Goal: Task Accomplishment & Management: Use online tool/utility

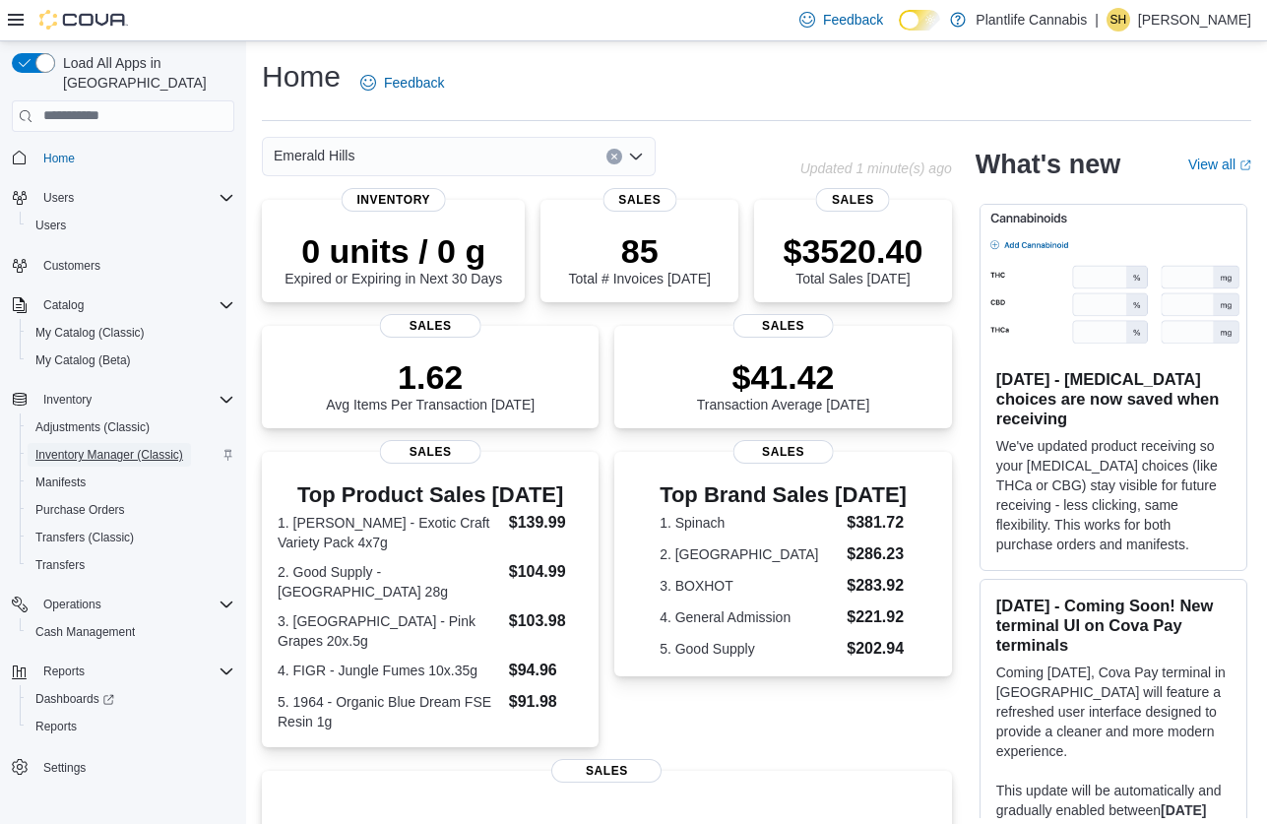
click at [114, 447] on span "Inventory Manager (Classic)" at bounding box center [109, 455] width 148 height 16
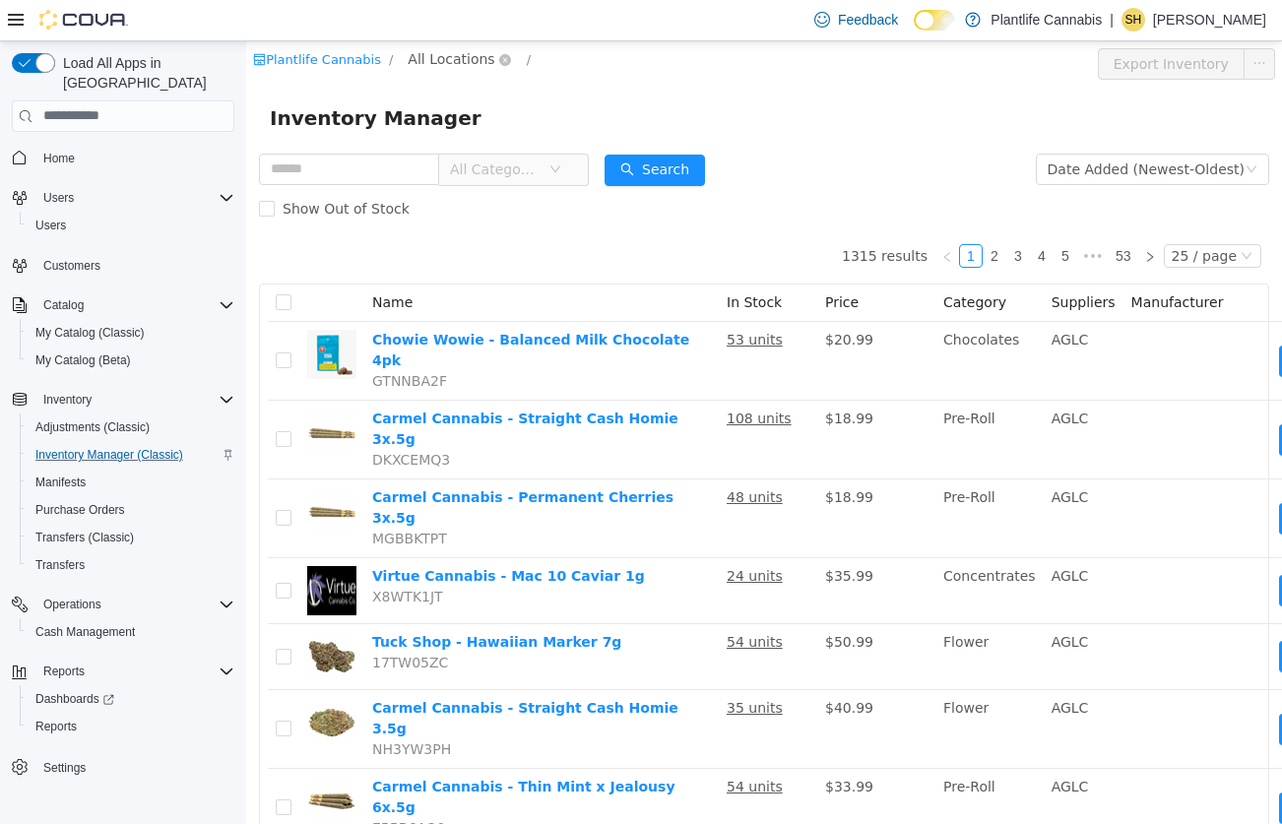
click at [459, 64] on span "All Locations" at bounding box center [451, 58] width 87 height 22
type input "**"
click at [526, 216] on div "** em All Locations Rural+/V Emerald Hills" at bounding box center [479, 148] width 167 height 146
click at [485, 196] on span "Emerald Hills" at bounding box center [509, 199] width 91 height 16
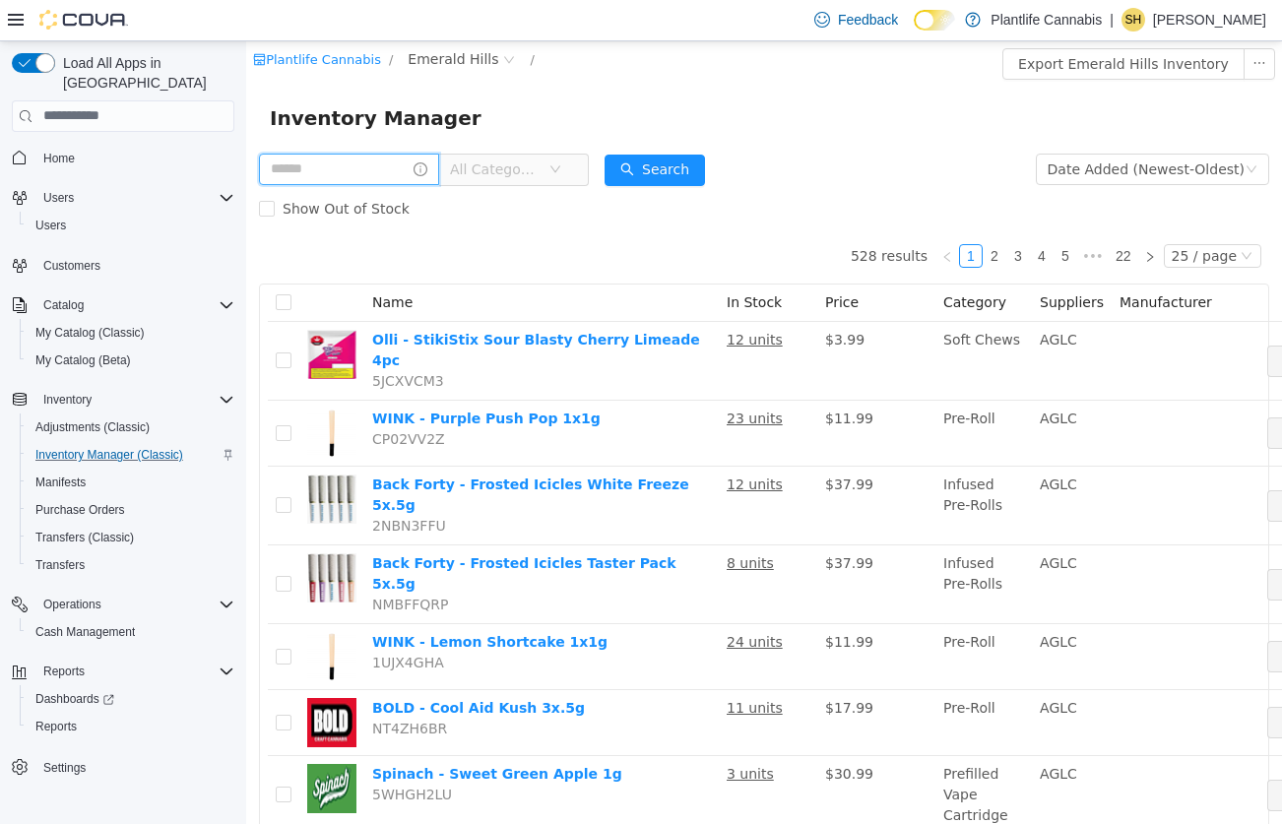
click at [343, 172] on input "text" at bounding box center [349, 169] width 180 height 32
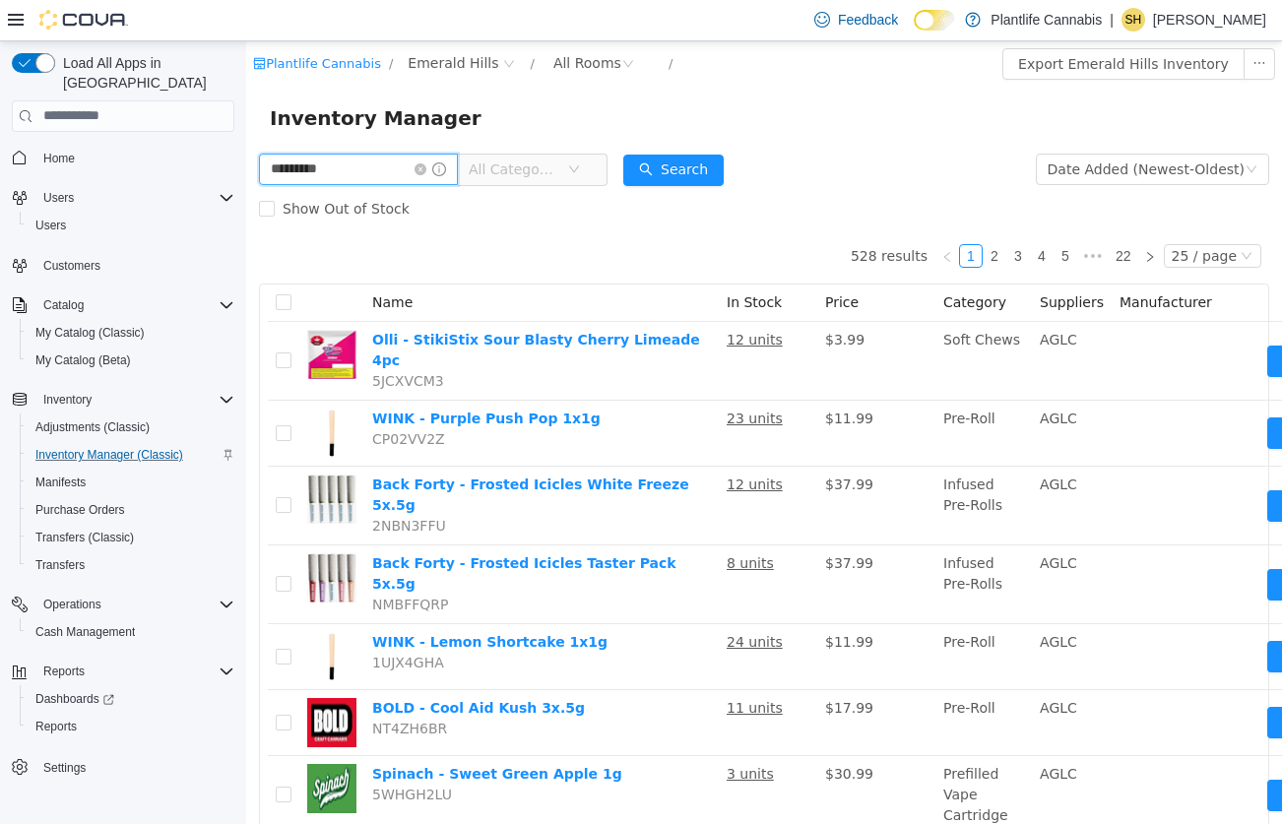
type input "*********"
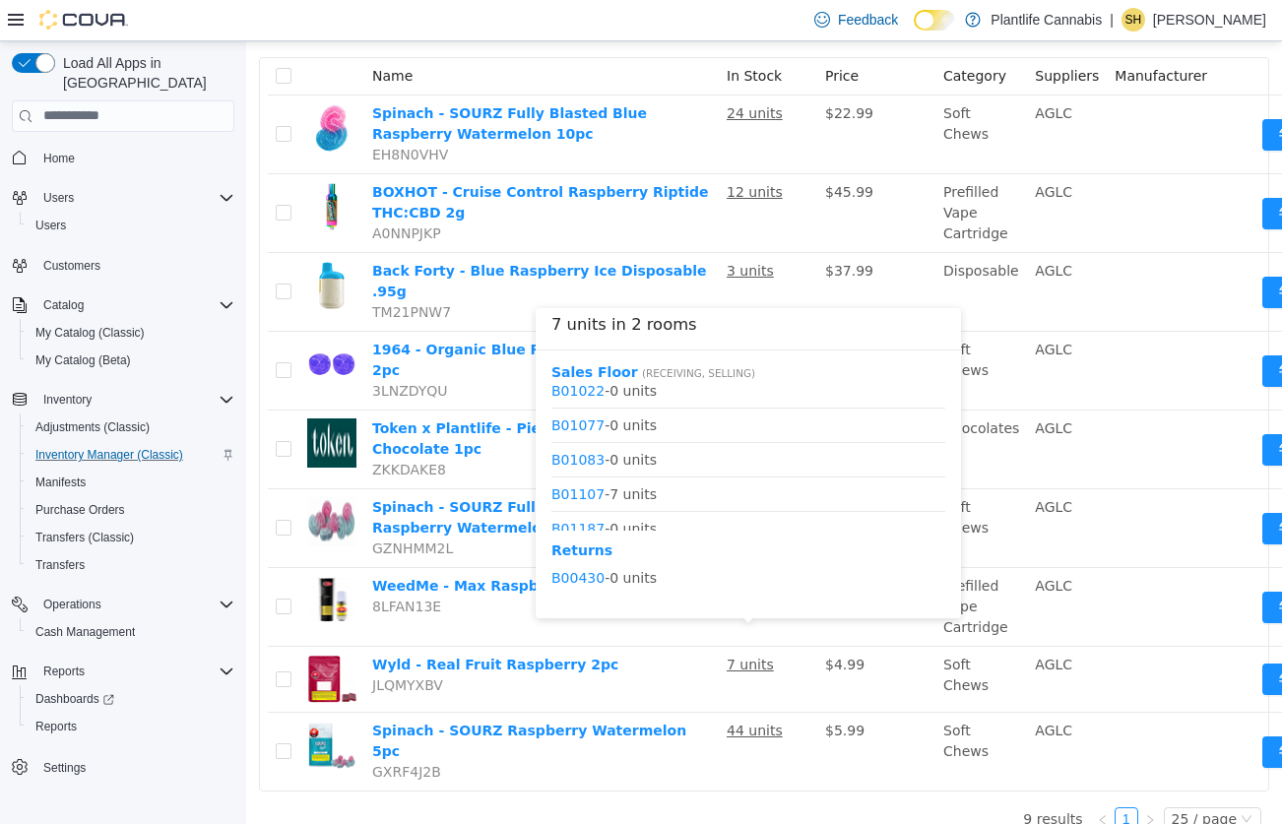
scroll to position [1059, 0]
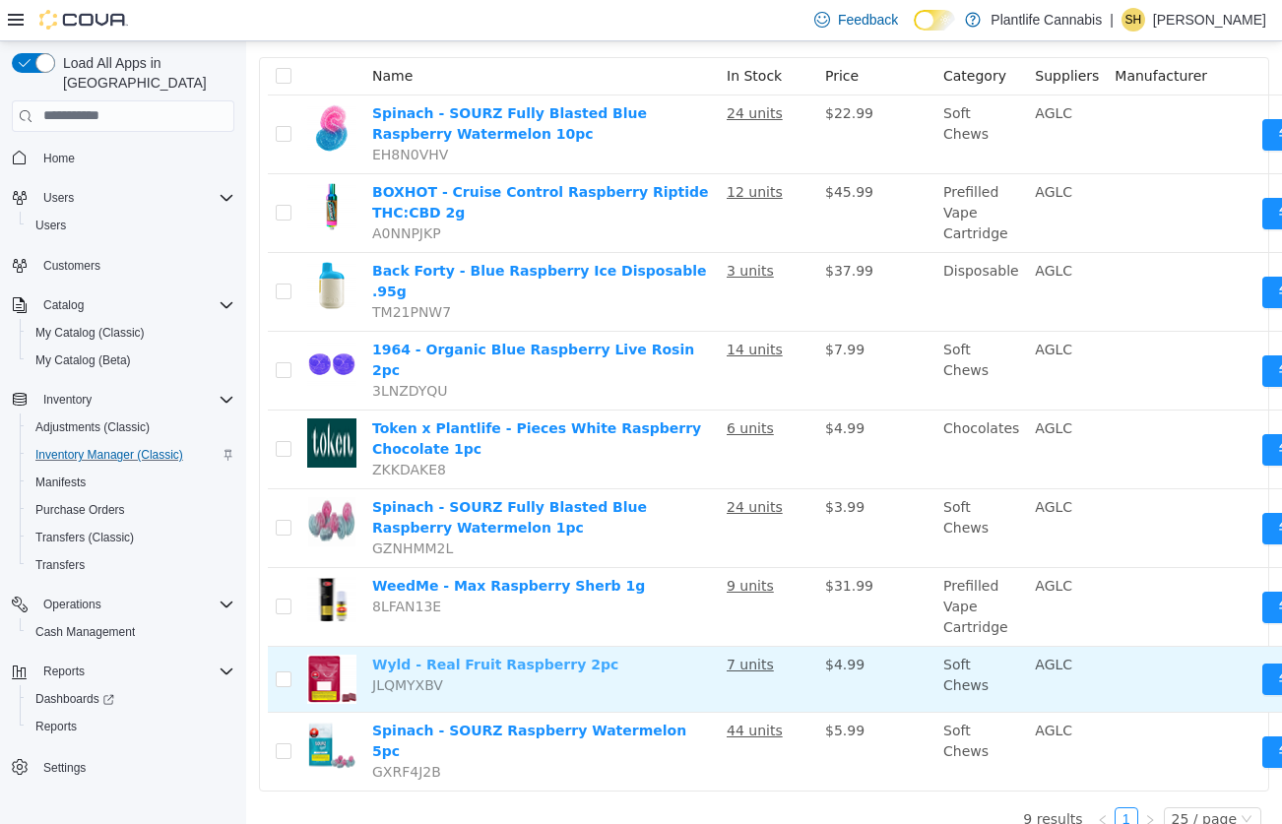
click at [514, 656] on link "Wyld - Real Fruit Raspberry 2pc" at bounding box center [495, 664] width 246 height 16
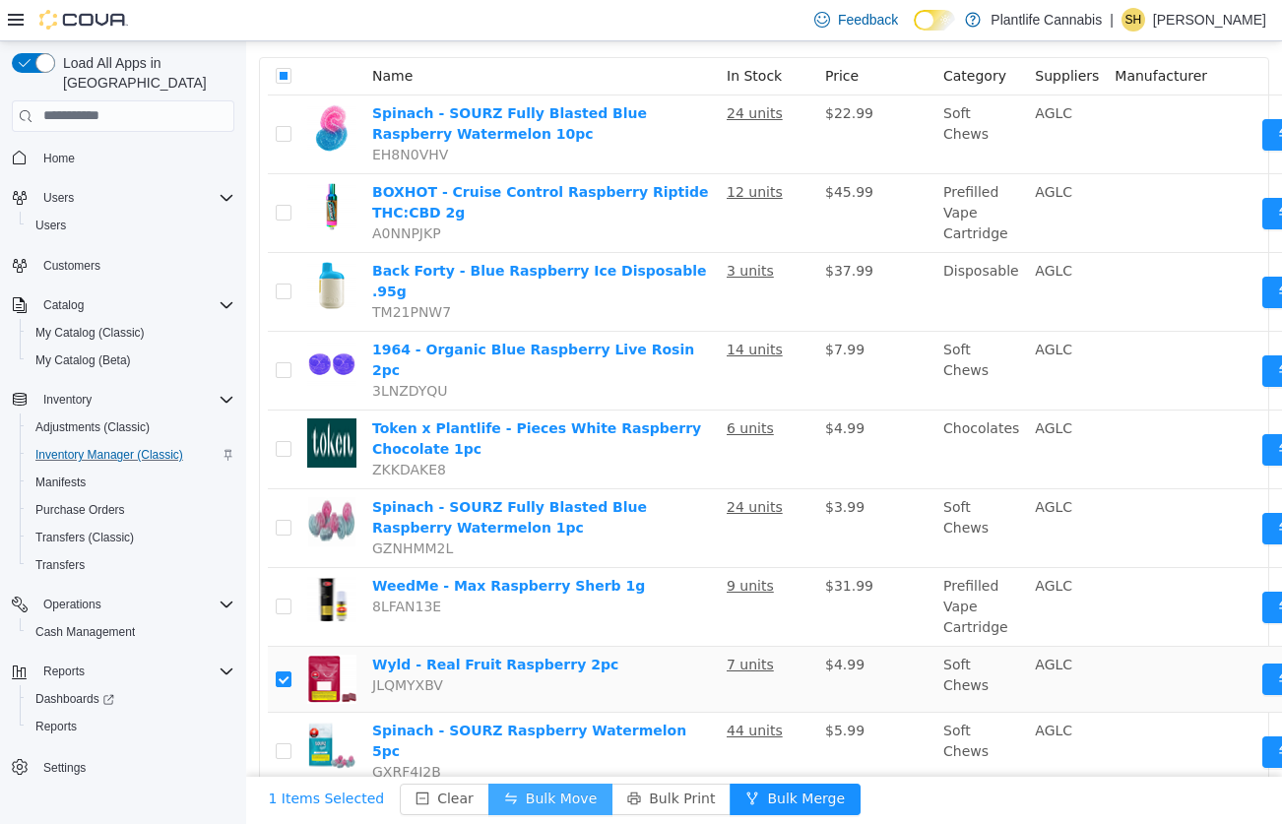
click at [527, 783] on button "Bulk Move" at bounding box center [550, 799] width 124 height 32
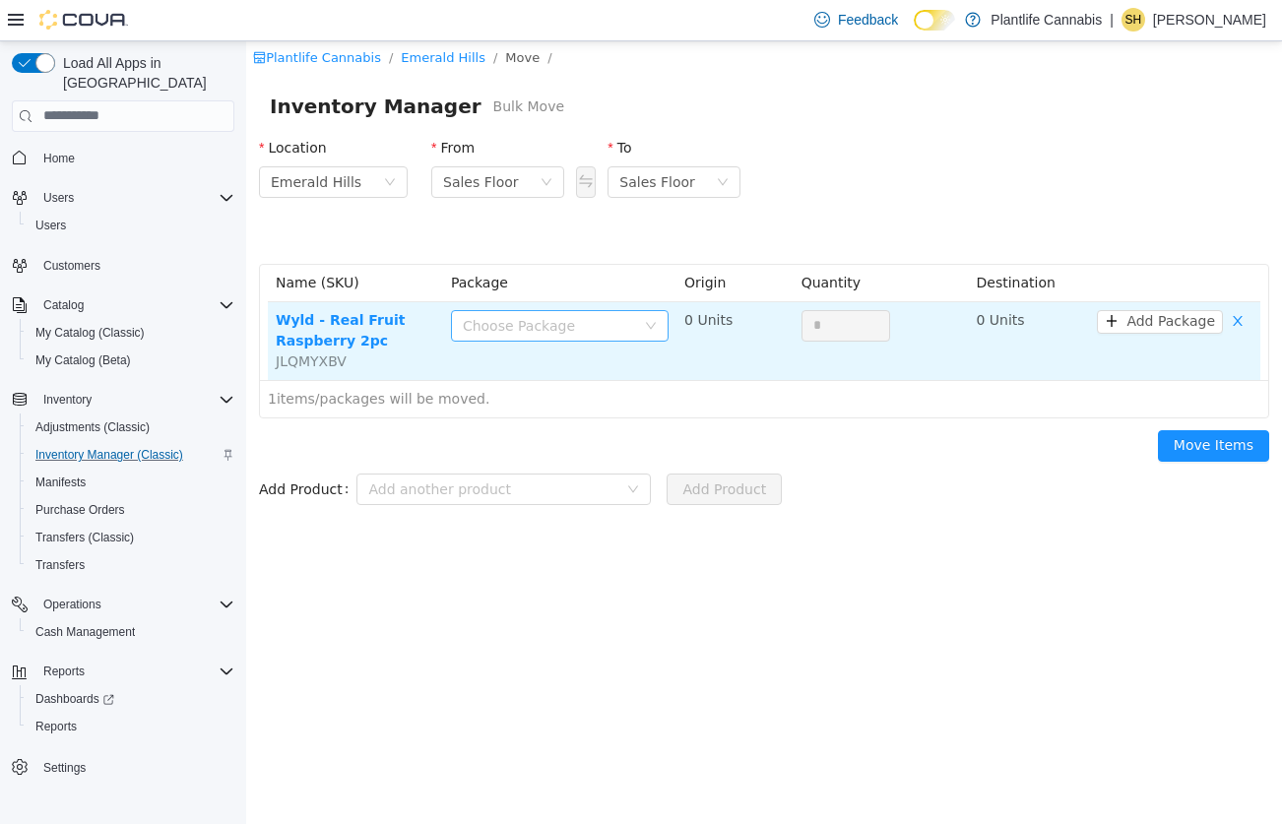
click at [629, 339] on div "Choose Package" at bounding box center [553, 325] width 181 height 30
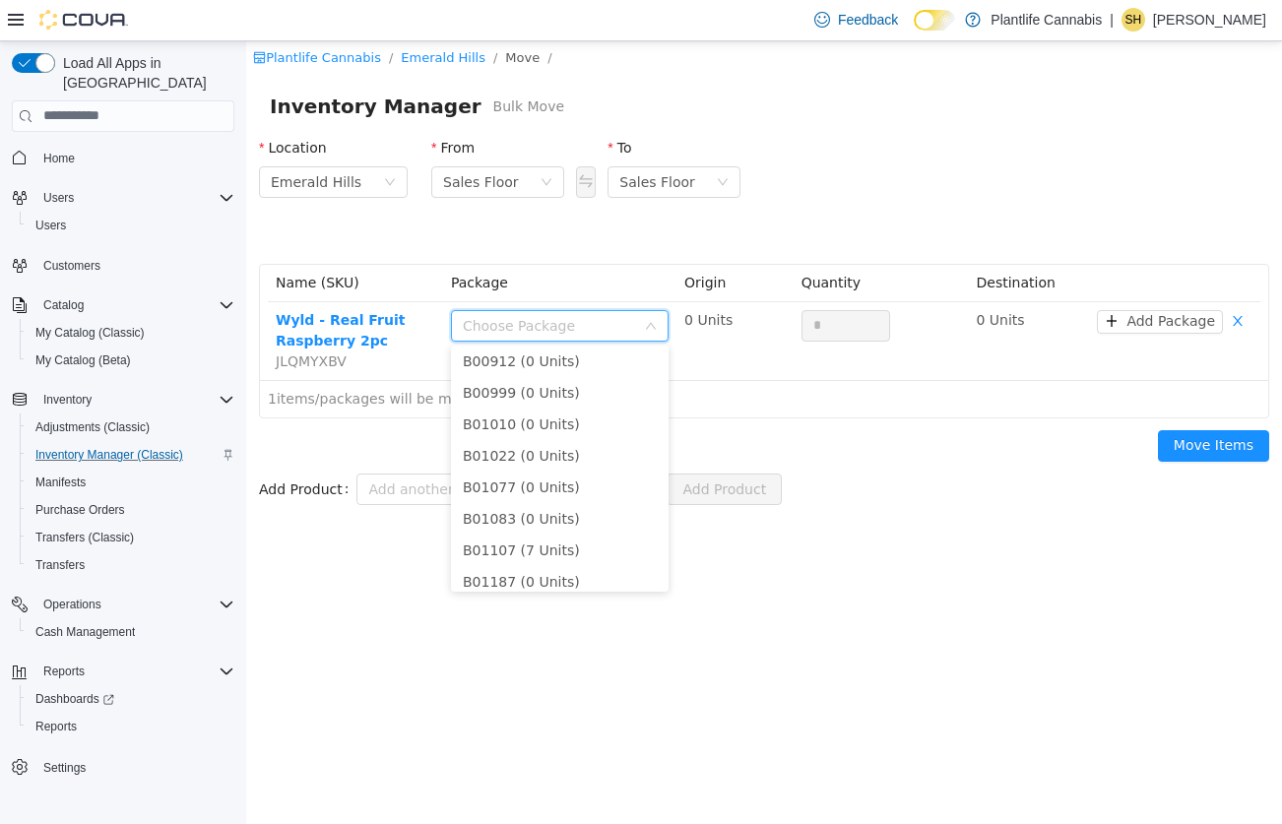
scroll to position [865, 0]
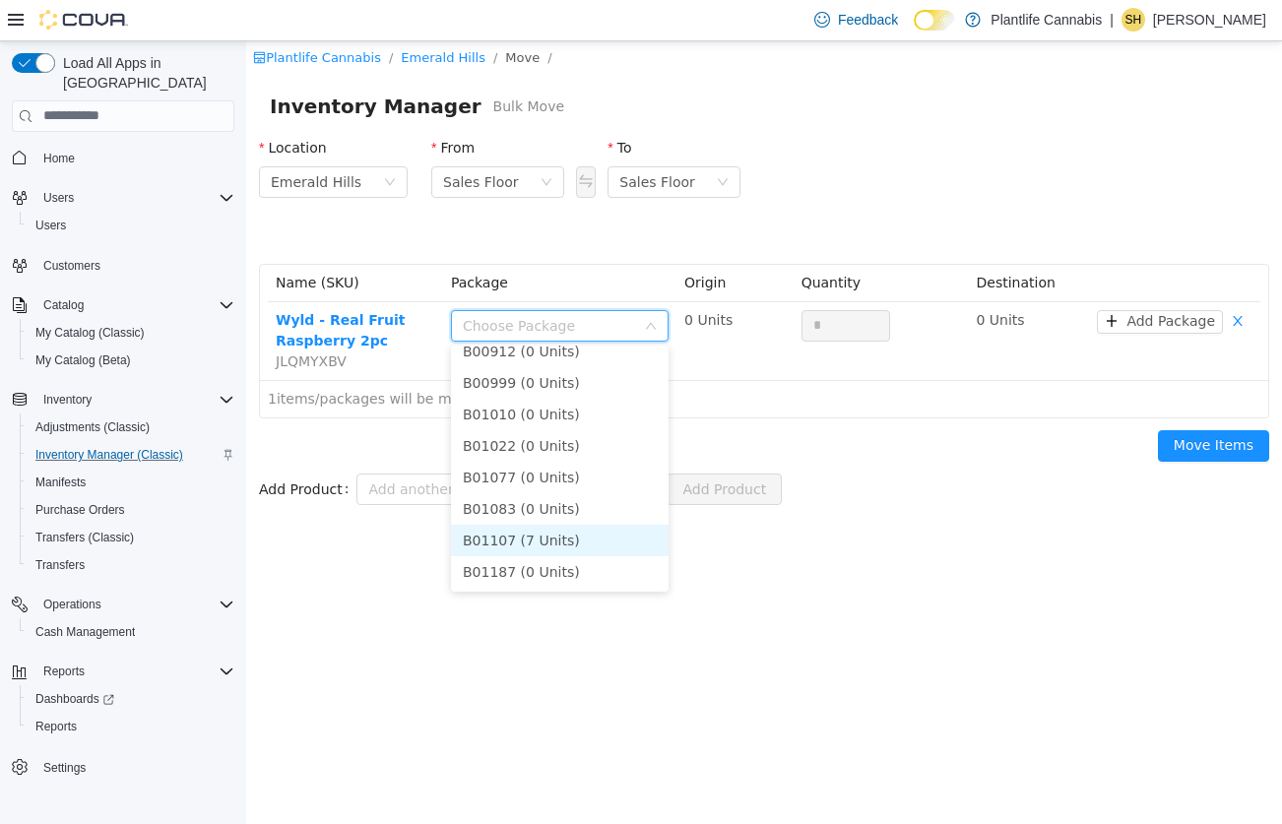
click at [600, 538] on li "B01107 (7 Units)" at bounding box center [560, 540] width 218 height 32
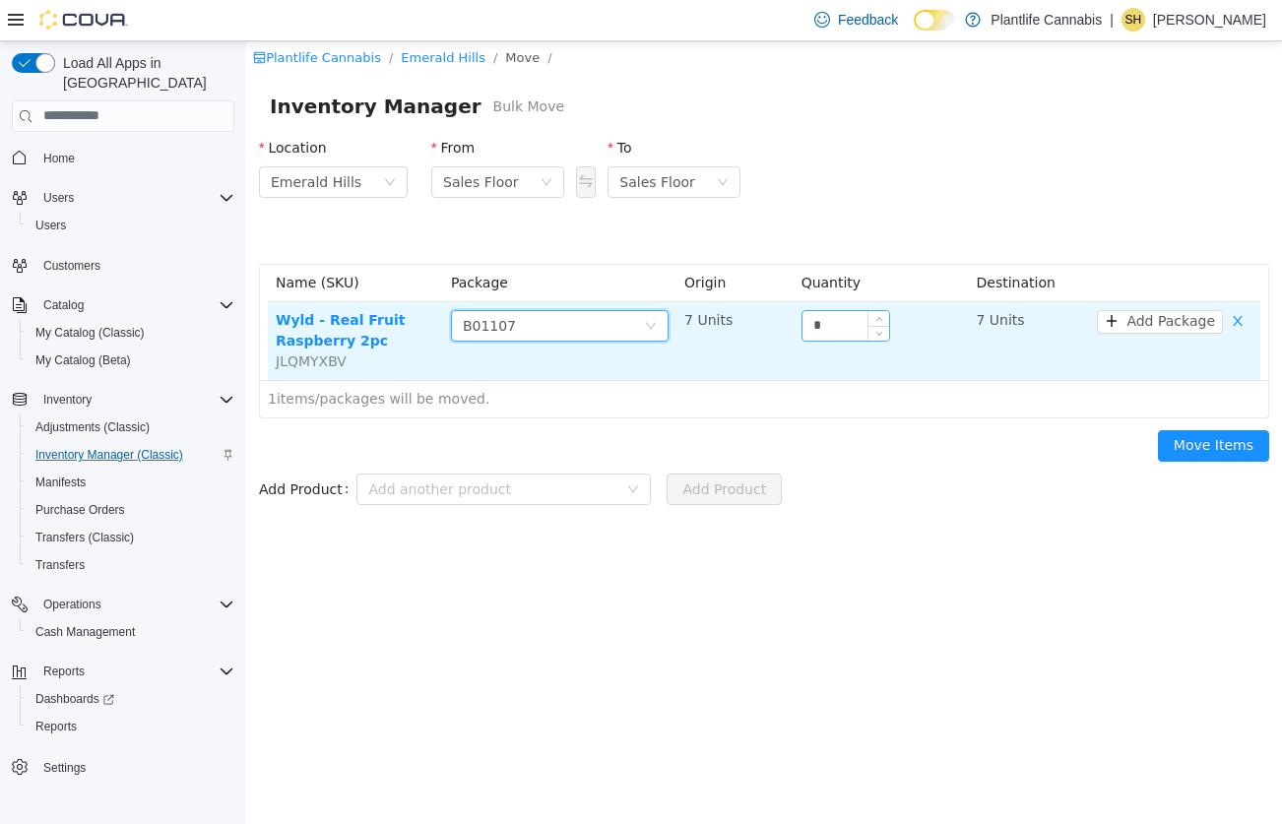
click at [849, 326] on input "*" at bounding box center [846, 325] width 87 height 30
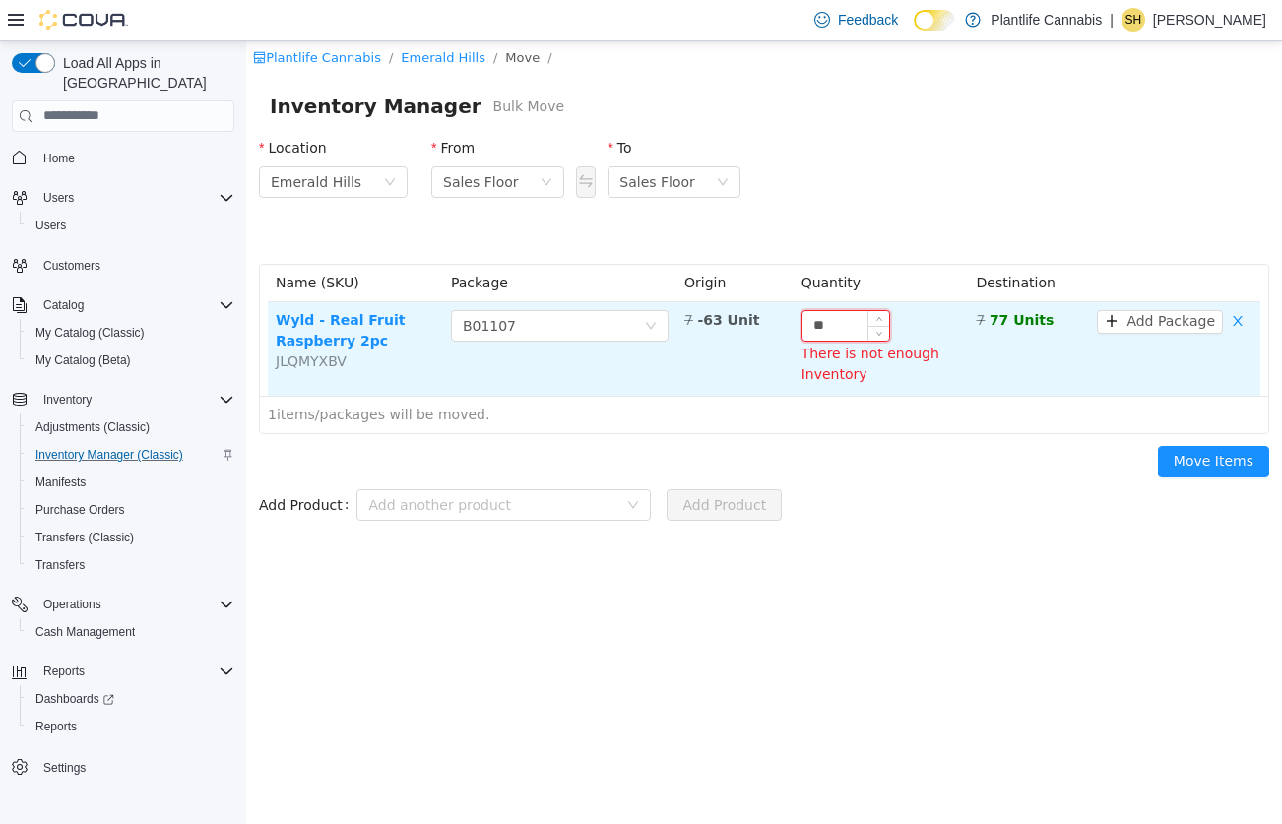
click at [852, 333] on input "**" at bounding box center [846, 325] width 87 height 30
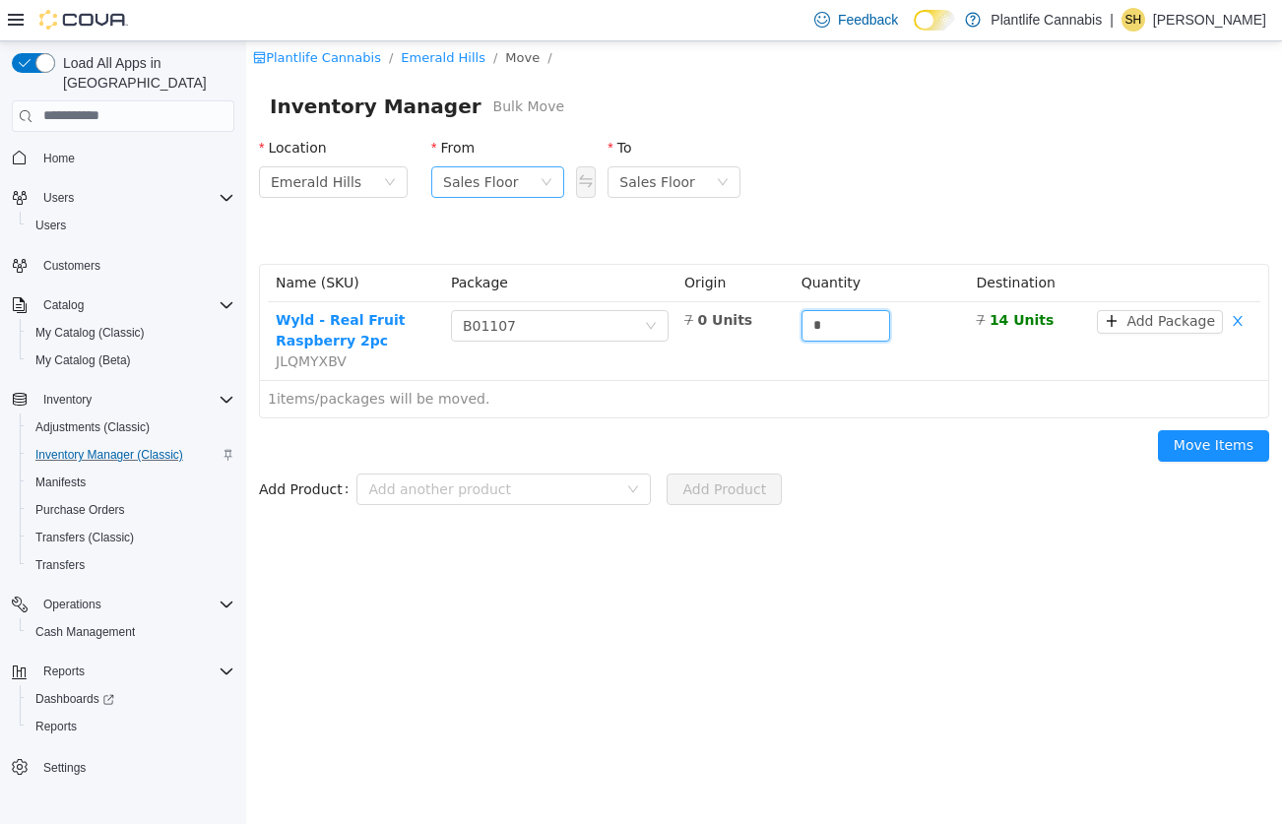
type input "*"
click at [539, 181] on div "Sales Floor" at bounding box center [491, 181] width 97 height 30
click at [523, 257] on li "Sales Floor" at bounding box center [497, 252] width 133 height 32
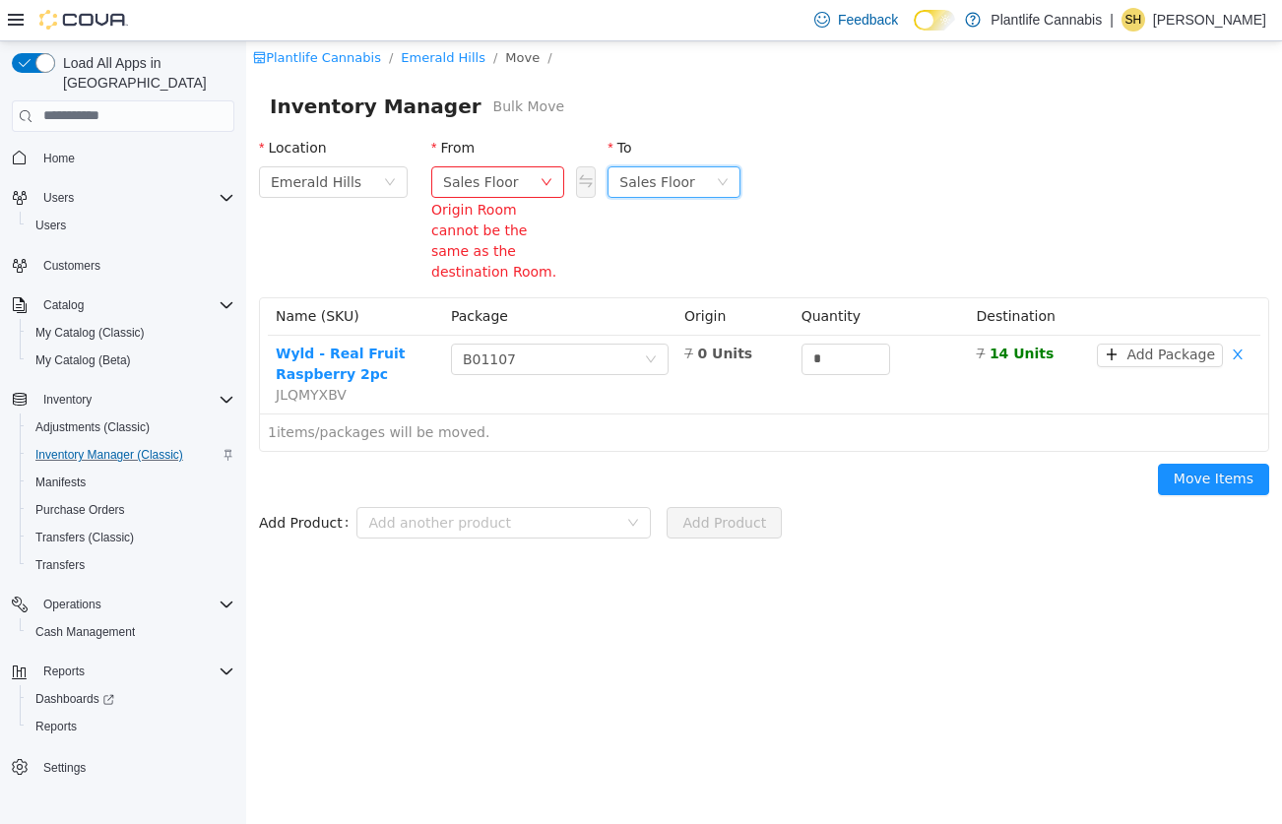
click at [678, 173] on div "Sales Floor" at bounding box center [657, 181] width 76 height 30
click at [835, 223] on div "Location Emerald Hills From Sales Floor Origin Room cannot be the same as the d…" at bounding box center [764, 210] width 1034 height 171
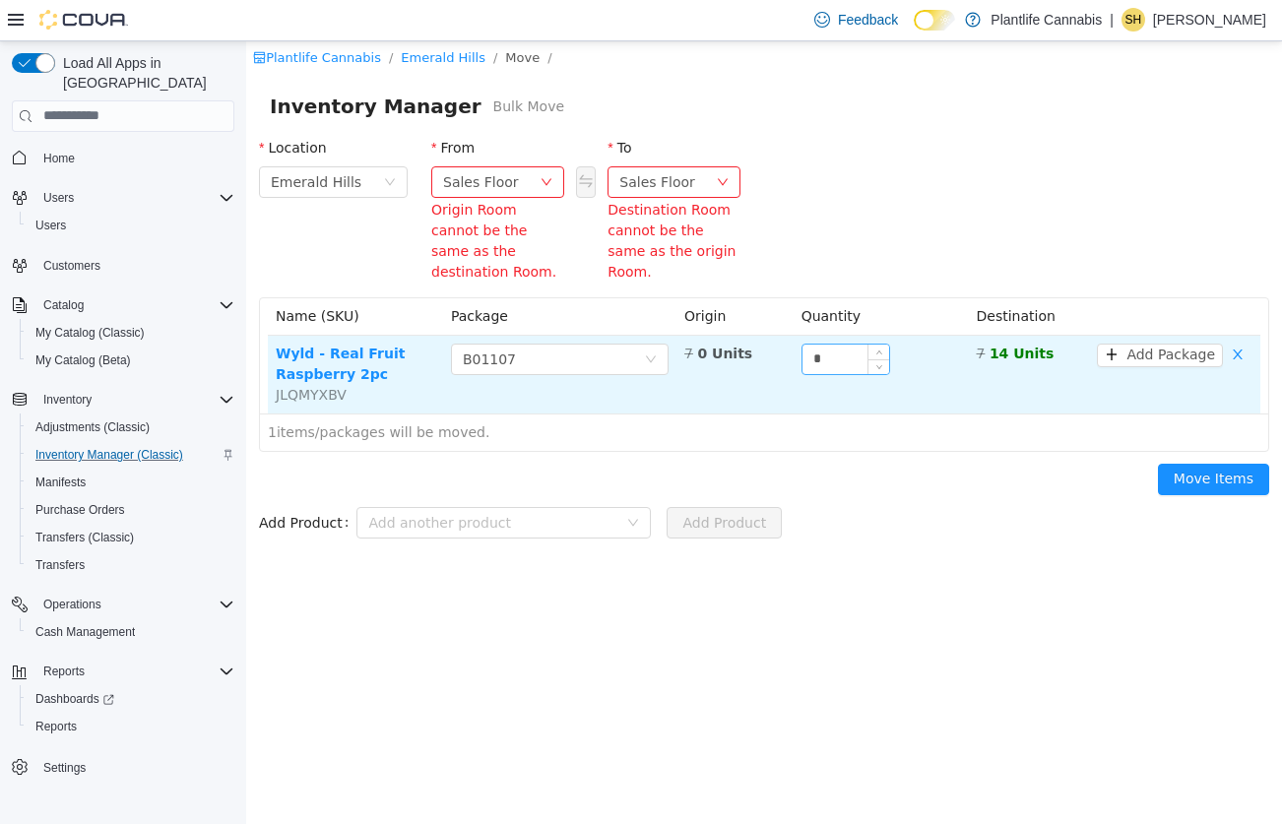
click at [858, 344] on input "*" at bounding box center [846, 359] width 87 height 30
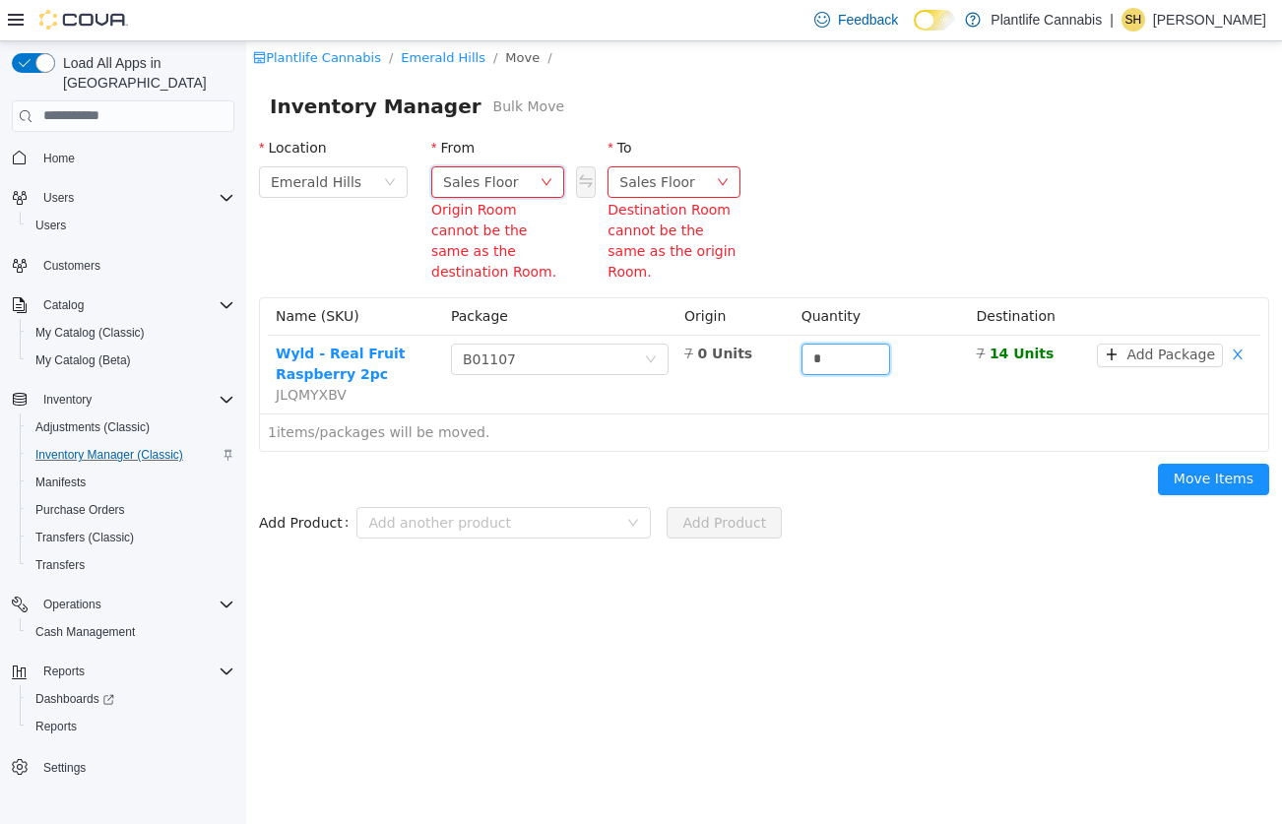
click at [550, 183] on icon "icon: down" at bounding box center [547, 181] width 12 height 12
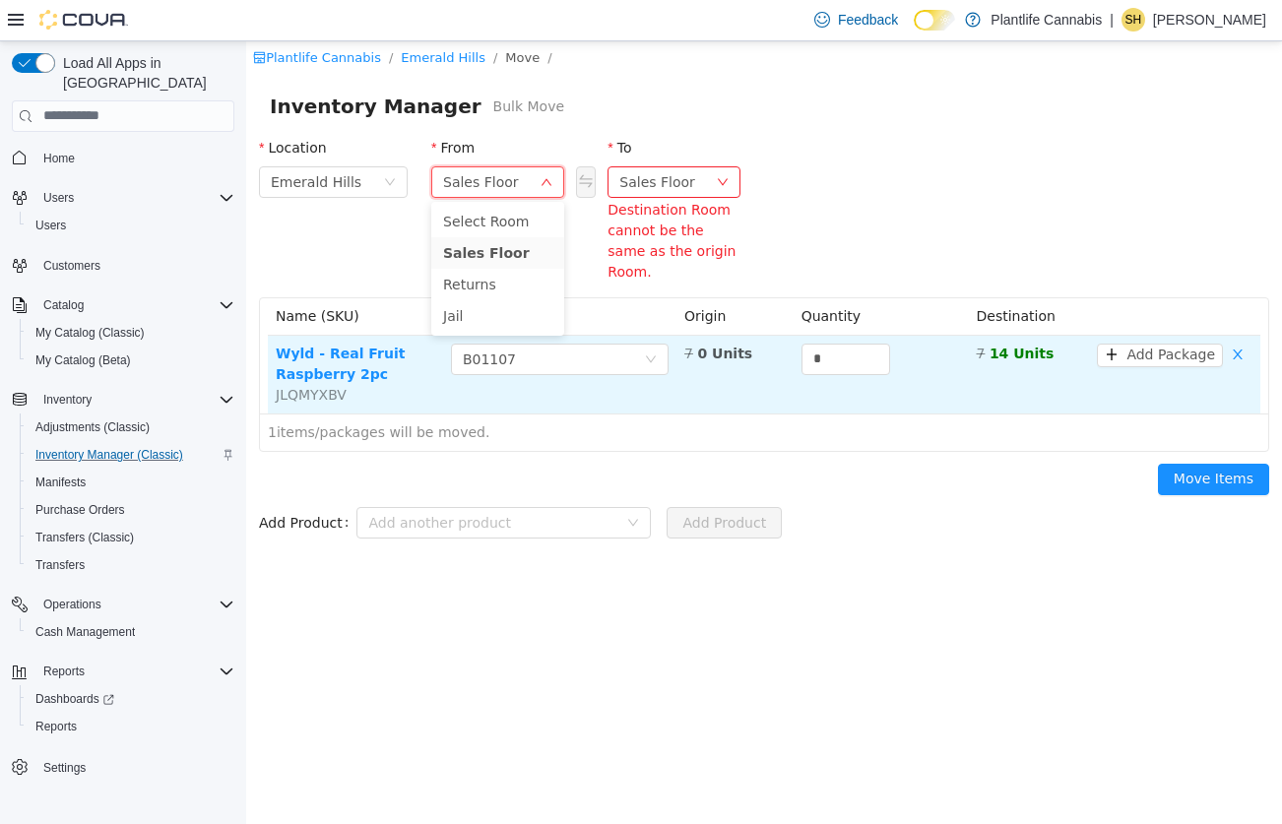
click at [603, 335] on td "Choose Package B01107" at bounding box center [559, 374] width 233 height 78
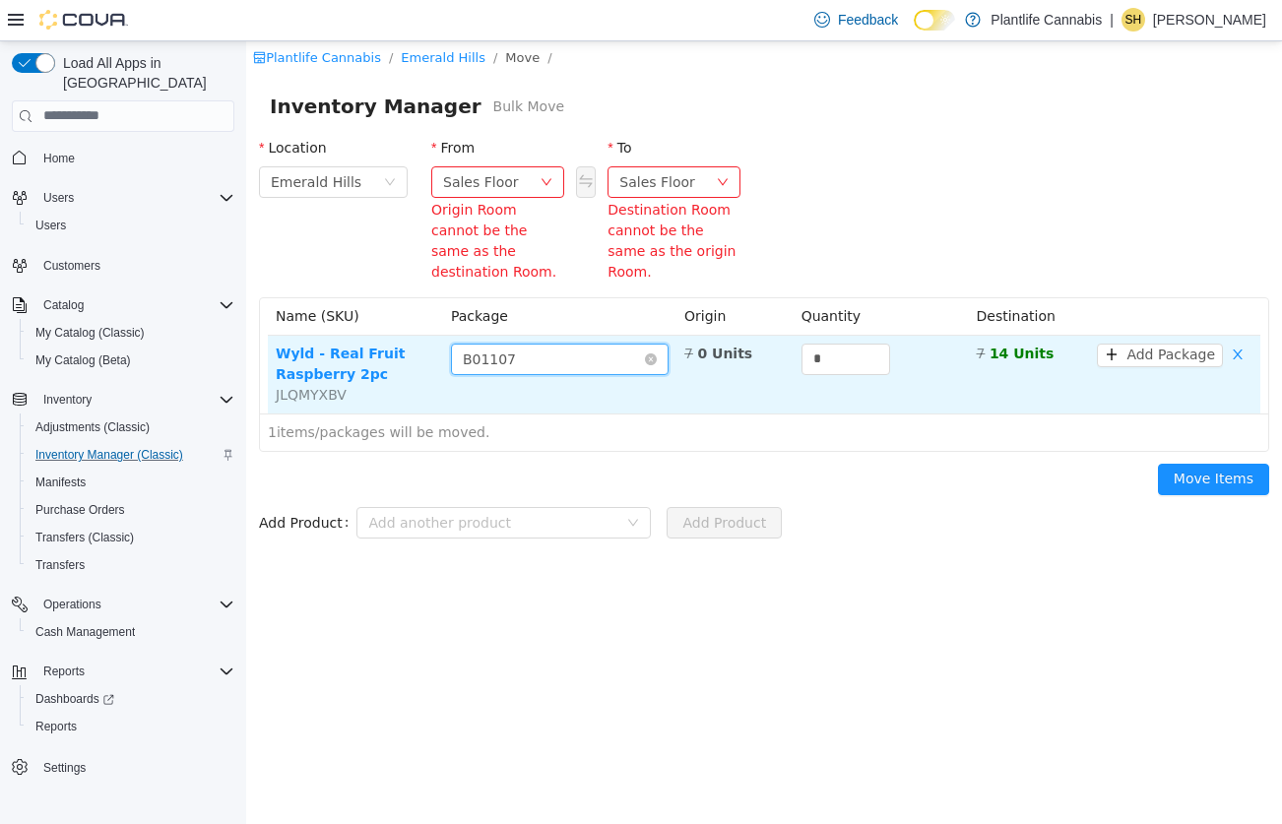
click at [621, 344] on div "Choose Package B01107" at bounding box center [553, 359] width 181 height 30
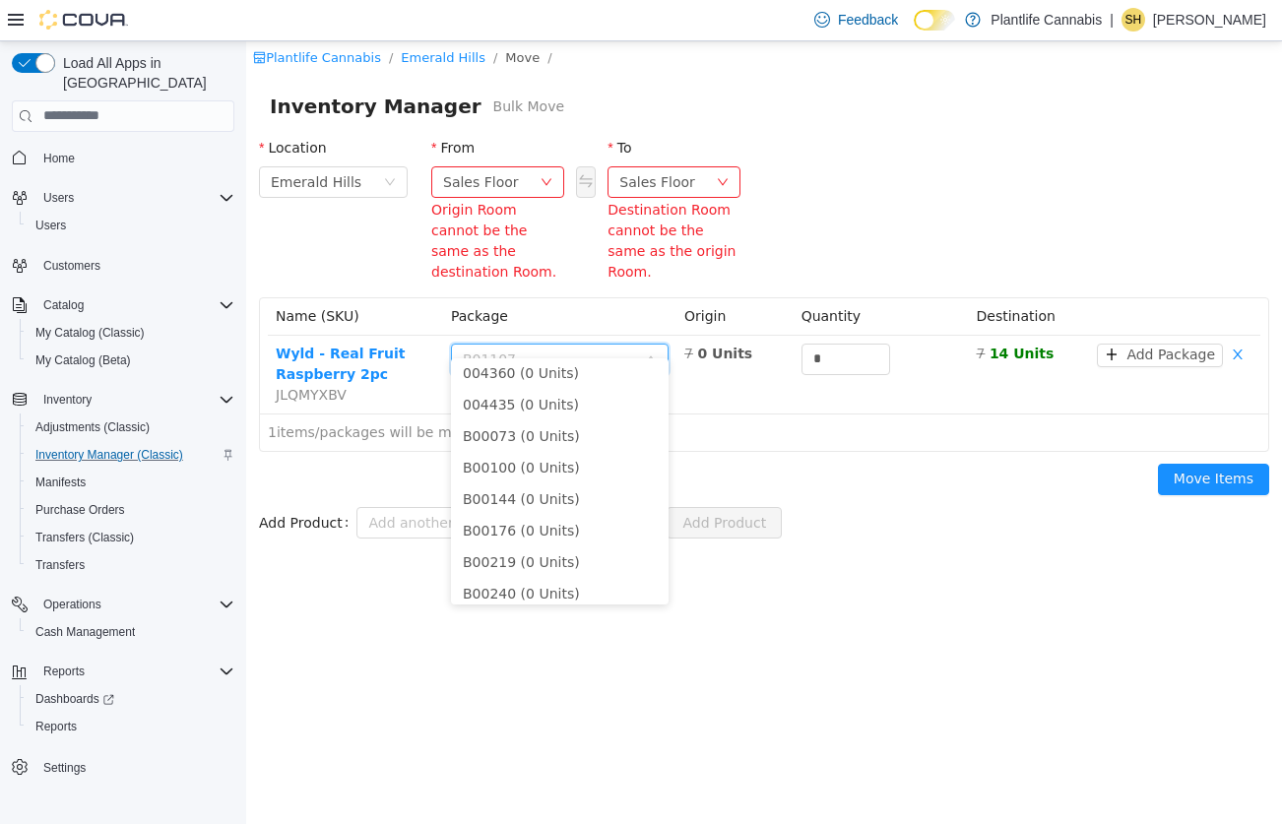
scroll to position [0, 0]
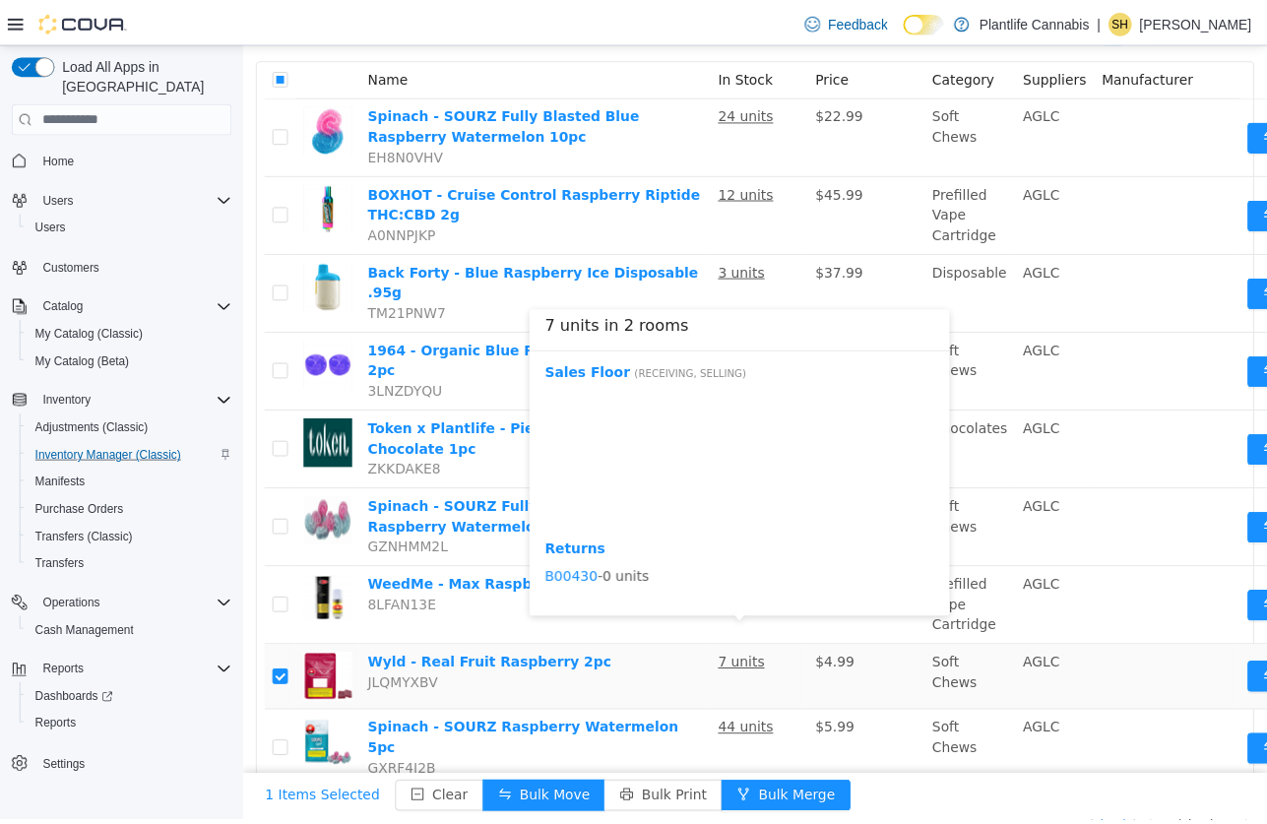
scroll to position [1059, 0]
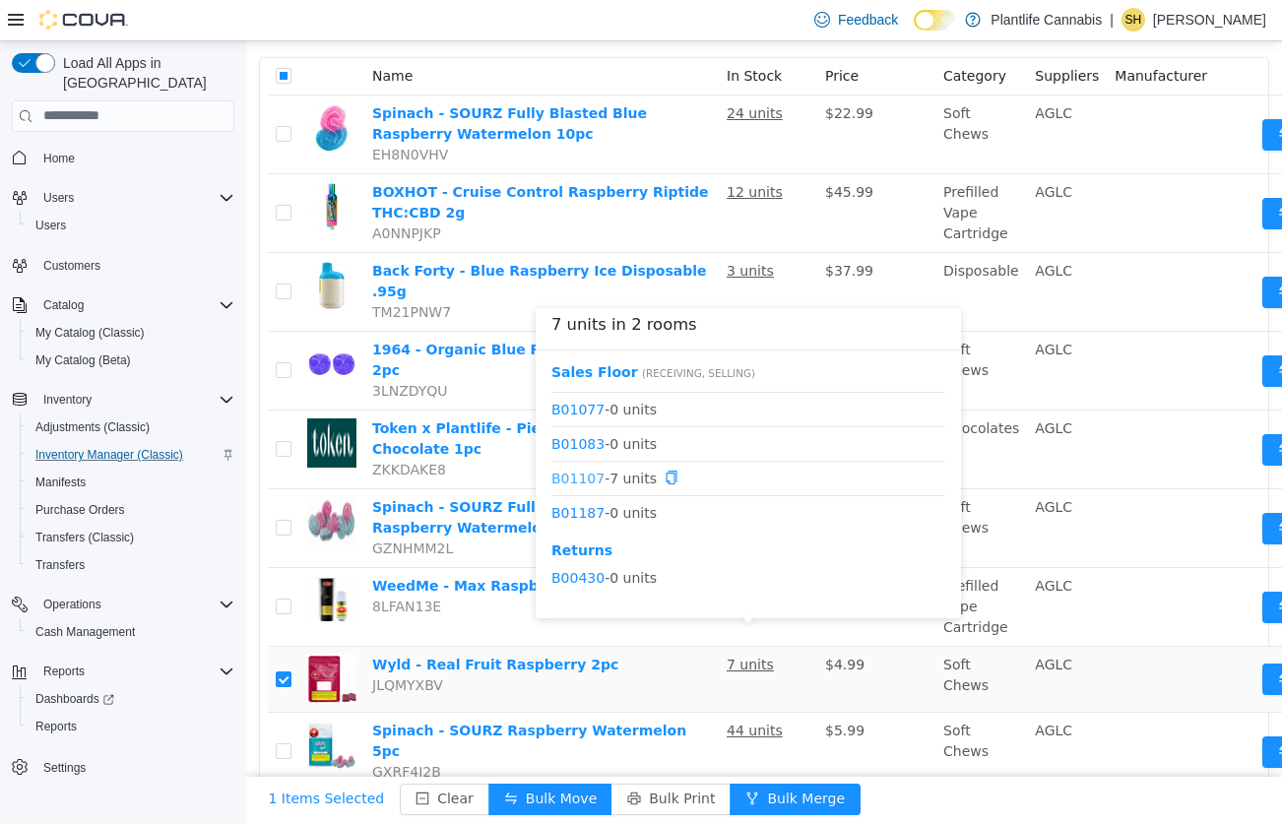
click at [589, 480] on link "B01107" at bounding box center [577, 477] width 53 height 16
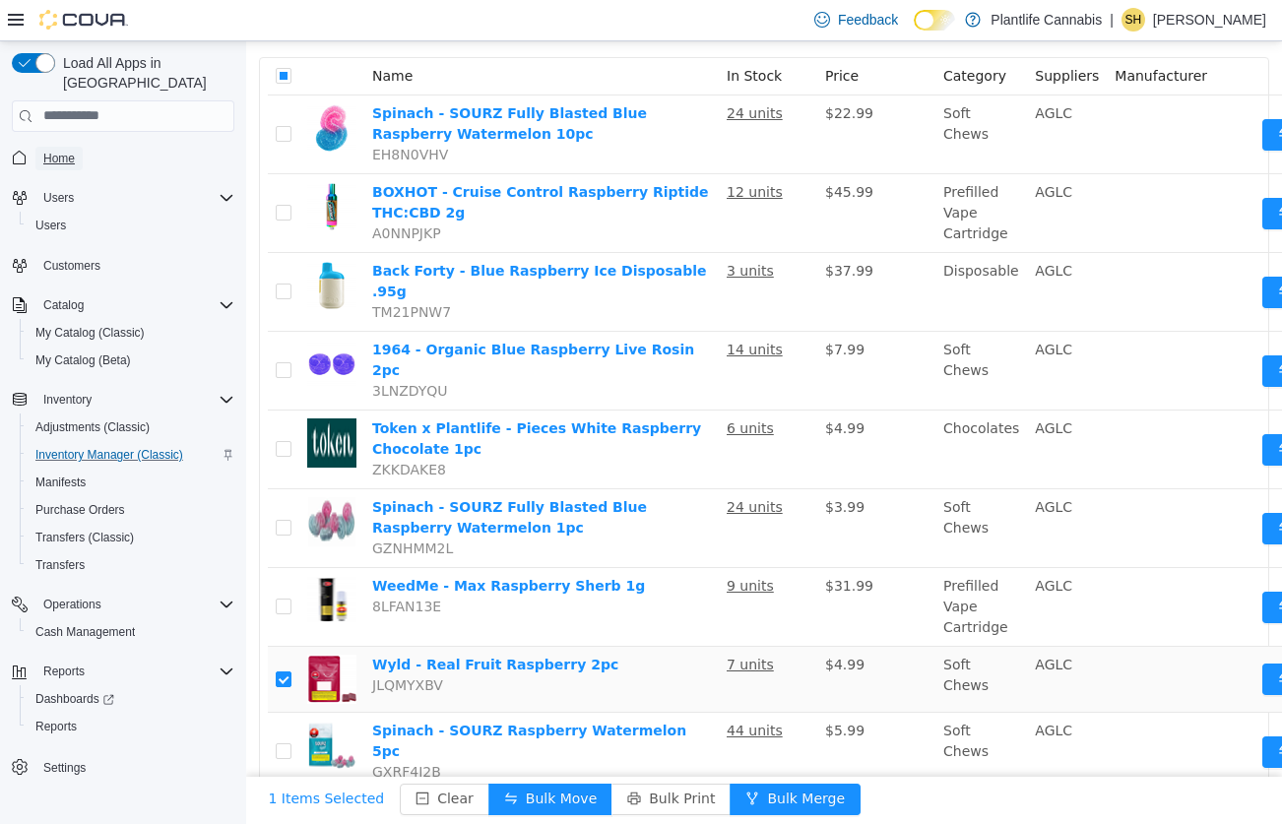
click at [60, 147] on span "Home" at bounding box center [59, 159] width 32 height 24
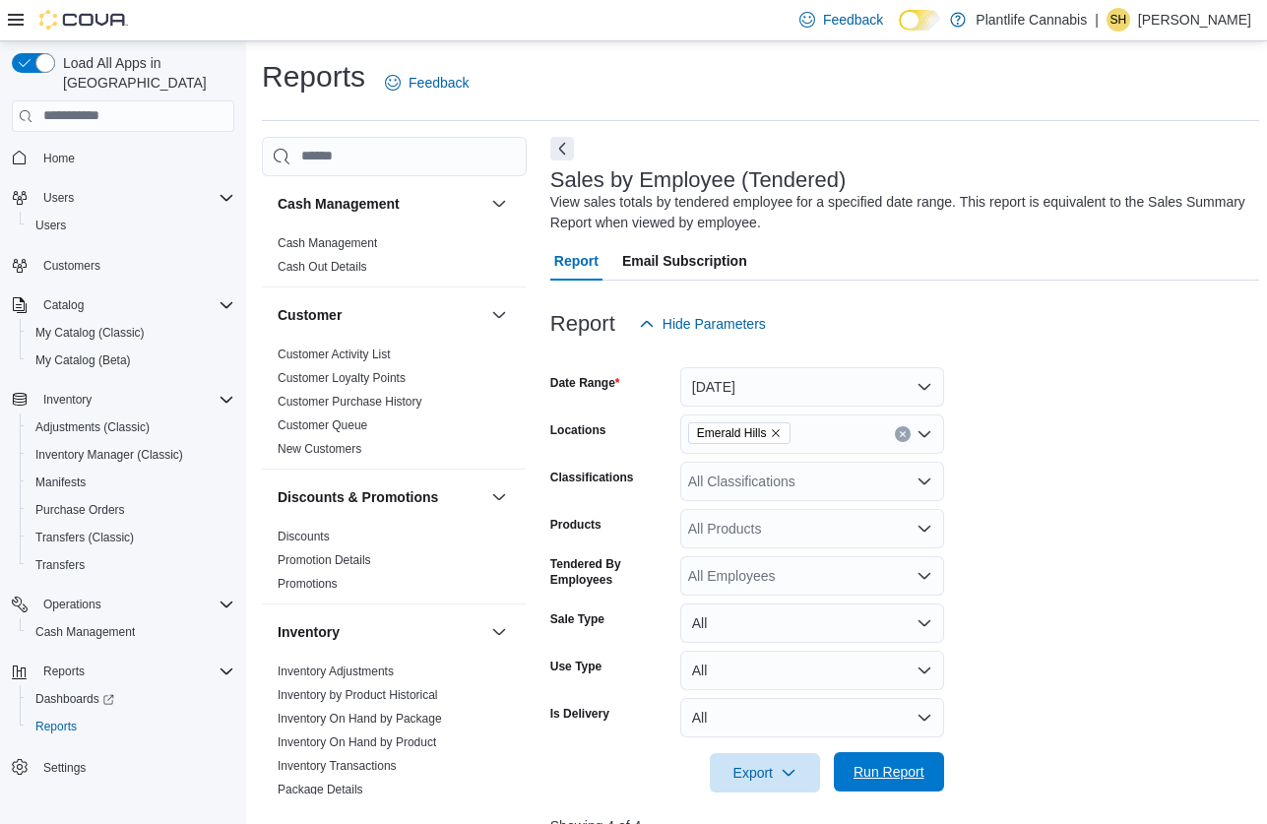
scroll to position [8, 0]
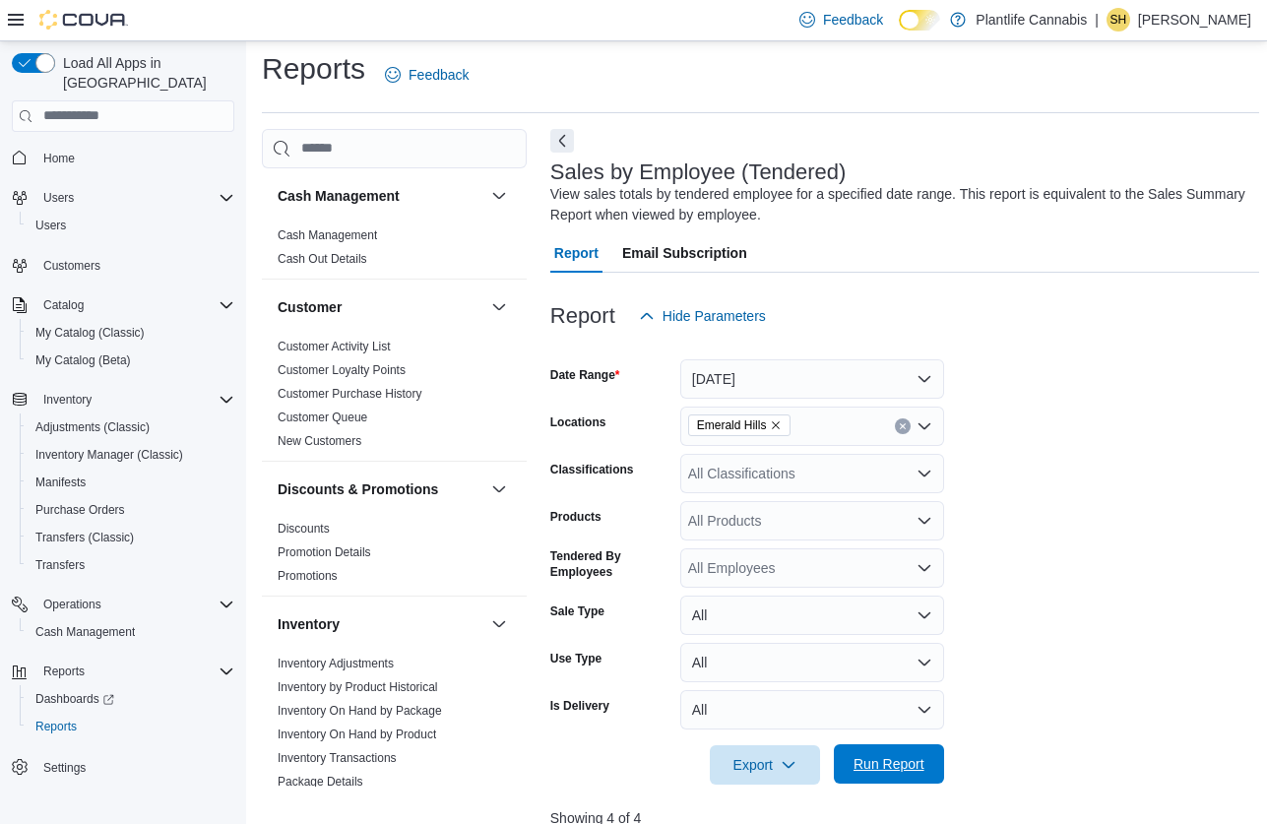
click at [859, 763] on span "Run Report" at bounding box center [889, 764] width 71 height 20
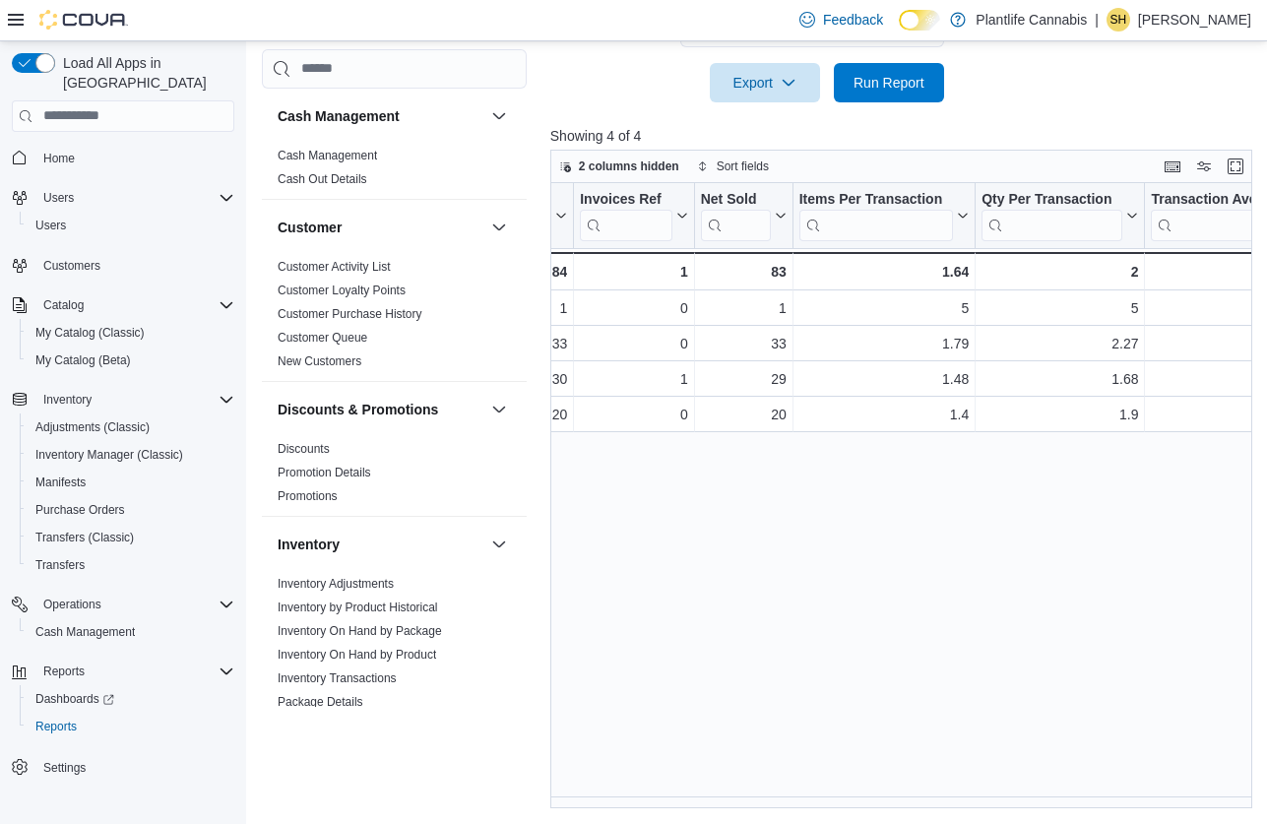
scroll to position [0, 0]
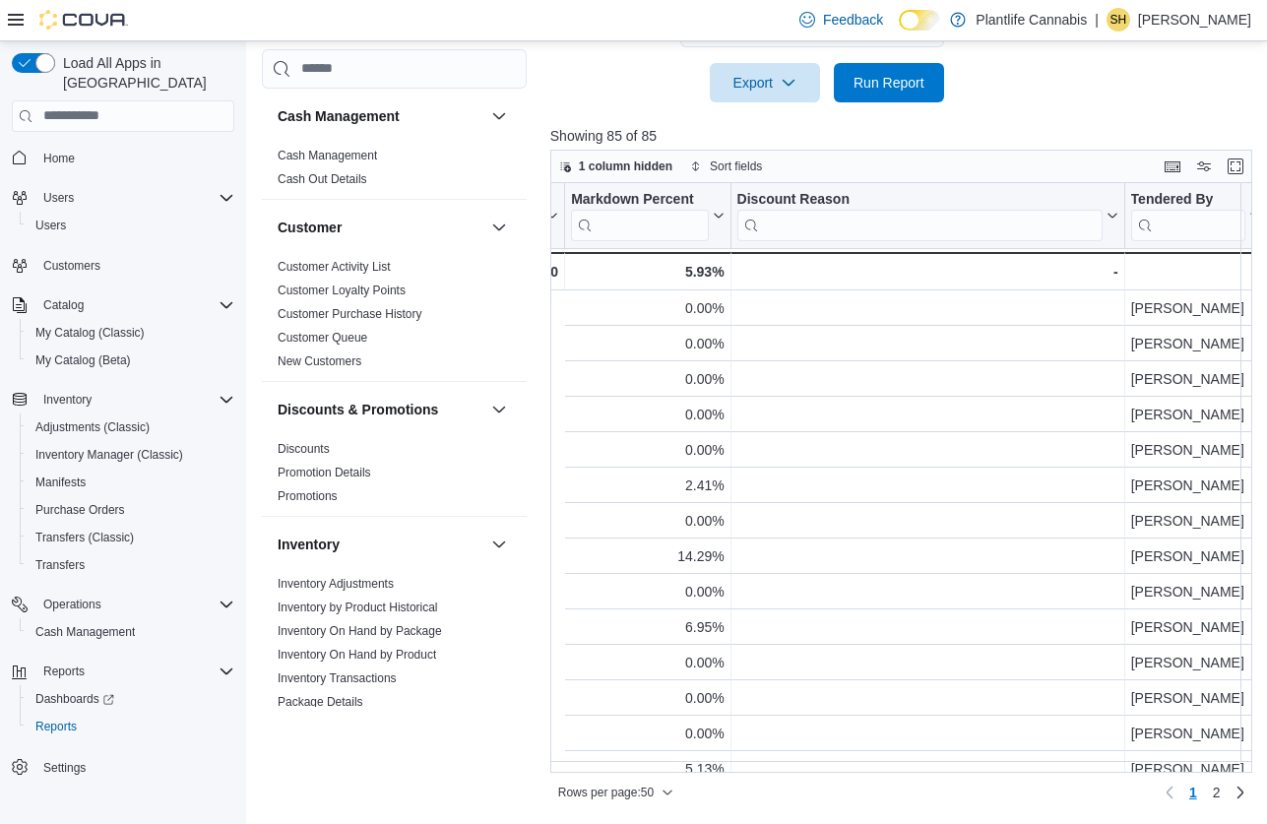
scroll to position [0, 2520]
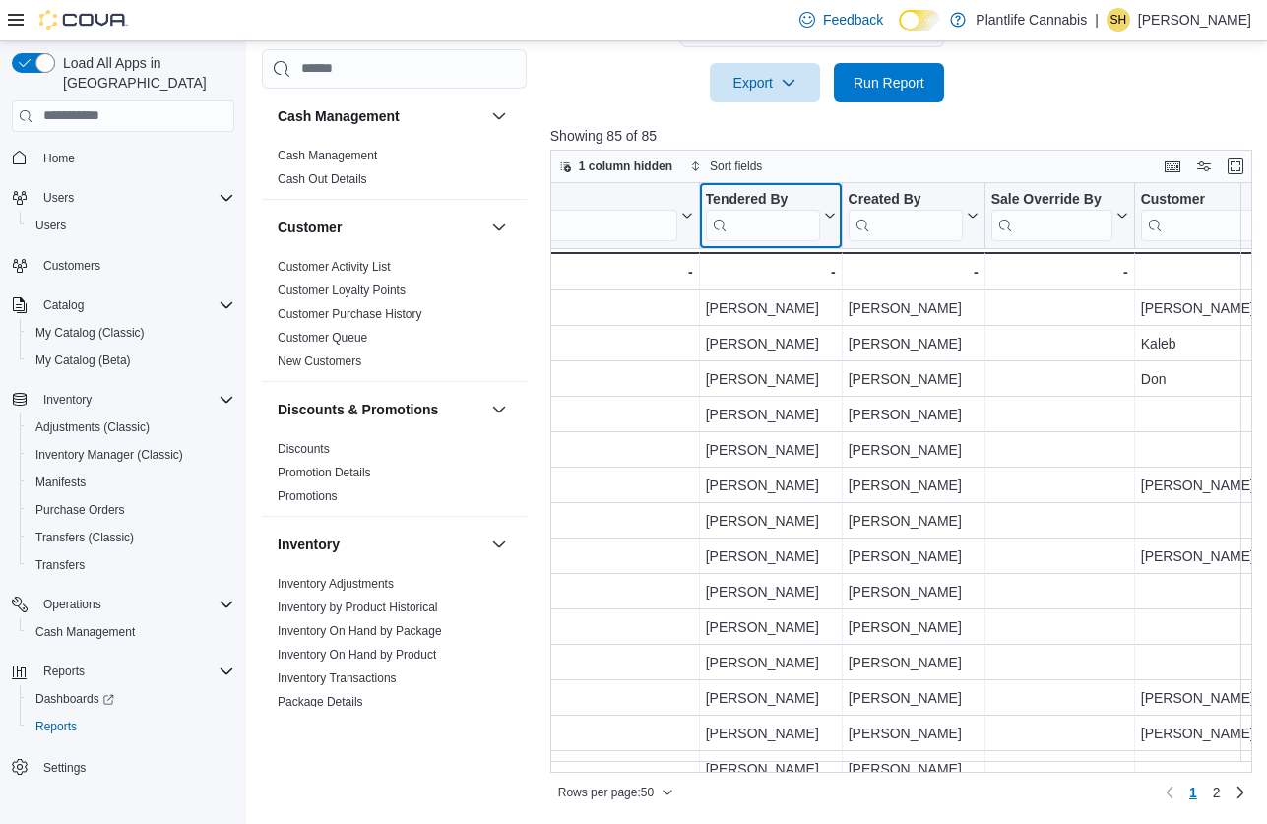
click at [775, 232] on input "search" at bounding box center [762, 225] width 114 height 32
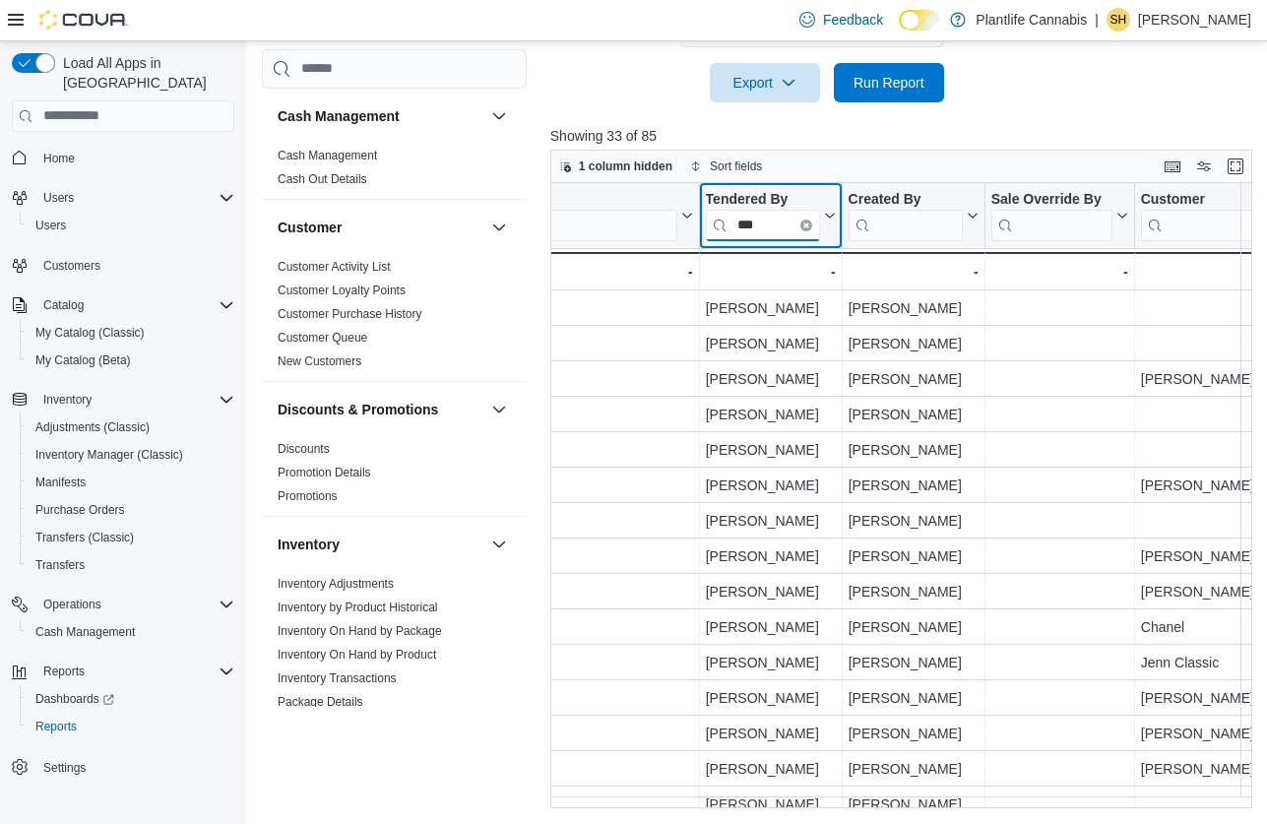
drag, startPoint x: 965, startPoint y: 808, endPoint x: 989, endPoint y: 805, distance: 24.0
click at [989, 805] on div "Reports Feedback Cash Management Cash Management Cash Out Details Customer Cust…" at bounding box center [760, 102] width 1029 height 1448
type input "***"
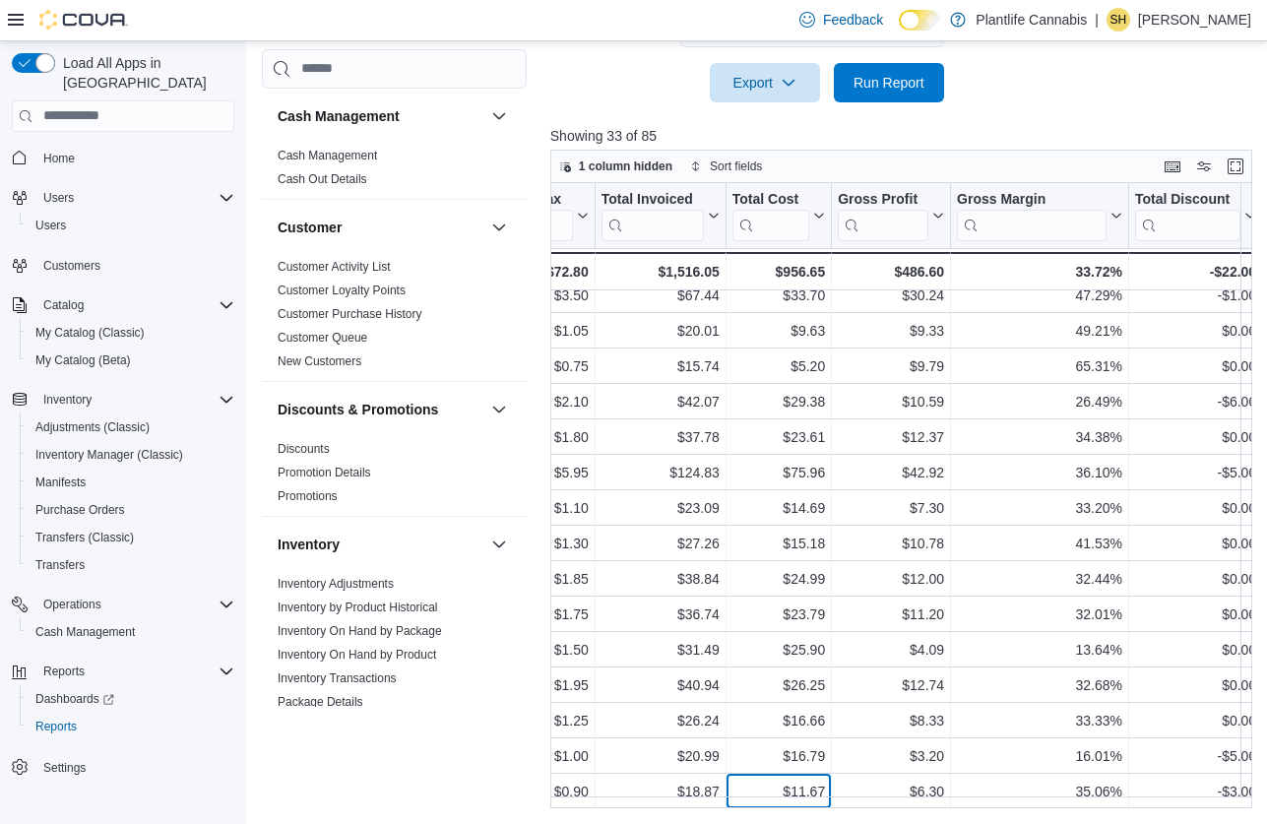
scroll to position [662, 1573]
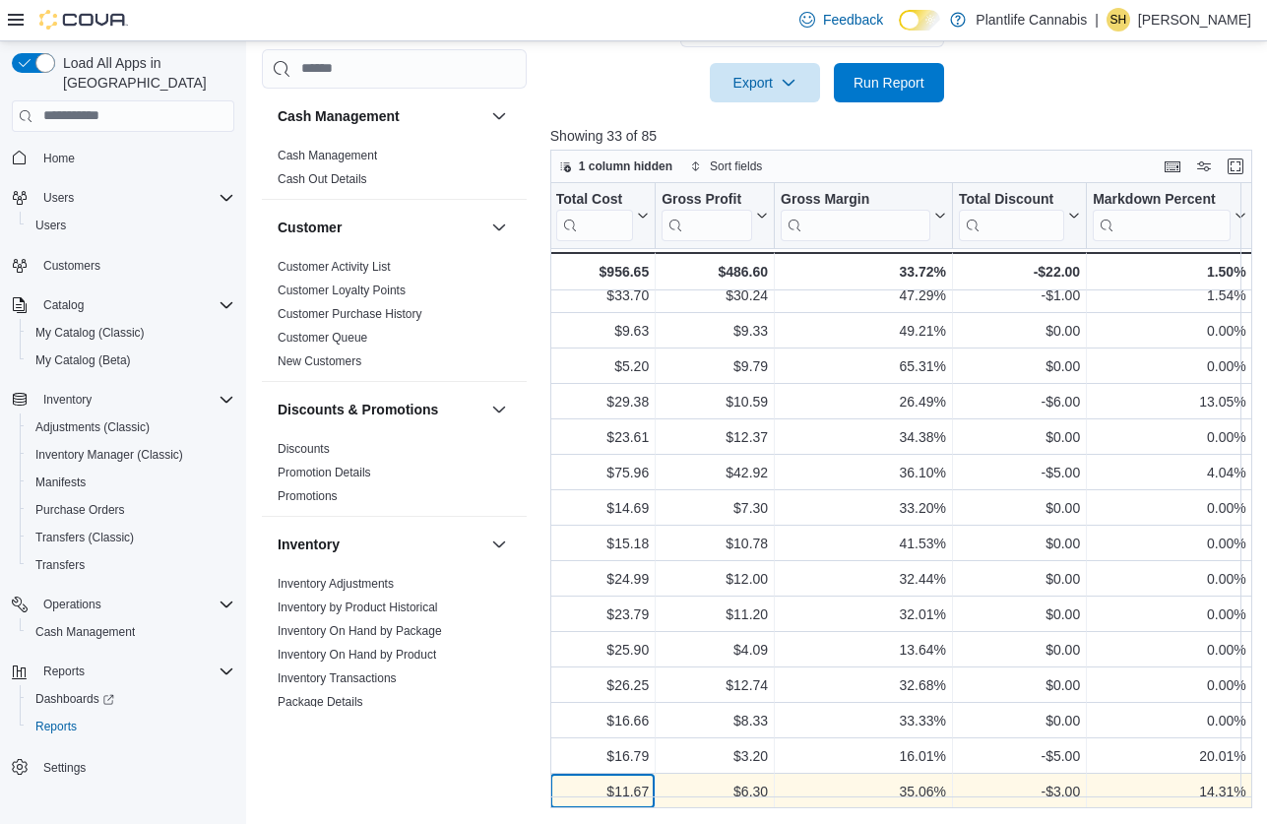
drag, startPoint x: 823, startPoint y: 795, endPoint x: 800, endPoint y: 795, distance: 23.6
click at [800, 796] on div "14.31% - Markdown Percent, column 18, row 33 -$3.00 - Total Discount, column 17…" at bounding box center [963, 791] width 3971 height 35
drag, startPoint x: 813, startPoint y: 808, endPoint x: 923, endPoint y: 790, distance: 110.9
click at [806, 807] on div "Reports Feedback Cash Management Cash Management Cash Out Details Customer Cust…" at bounding box center [760, 102] width 1029 height 1448
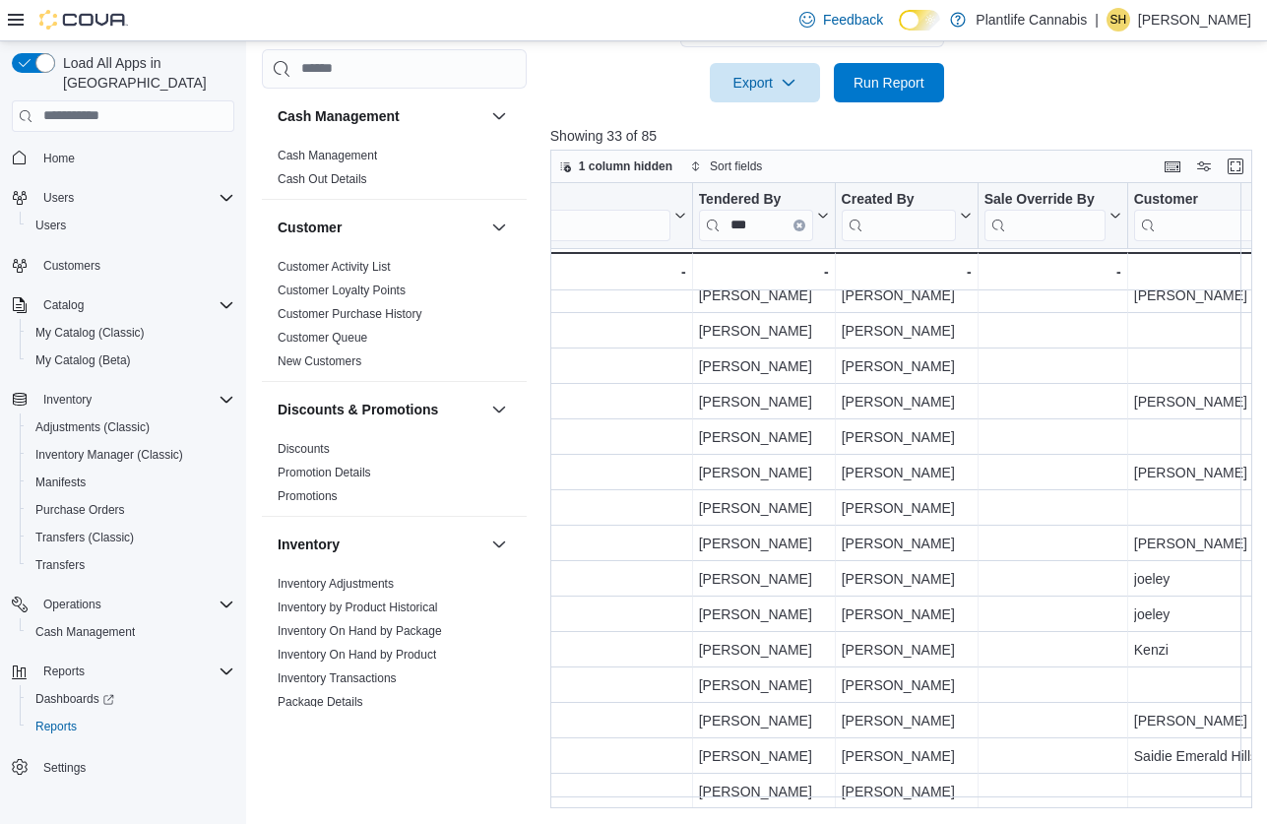
scroll to position [662, 2535]
